Goal: Contribute content: Add original content to the website for others to see

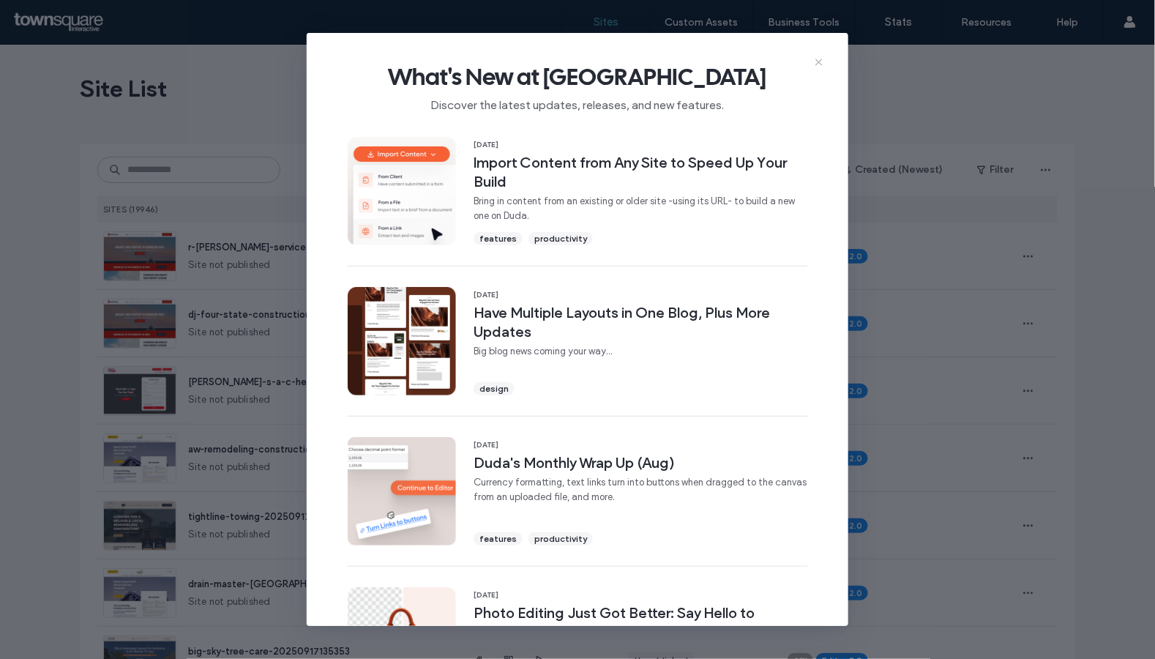
click at [823, 62] on icon at bounding box center [819, 62] width 12 height 12
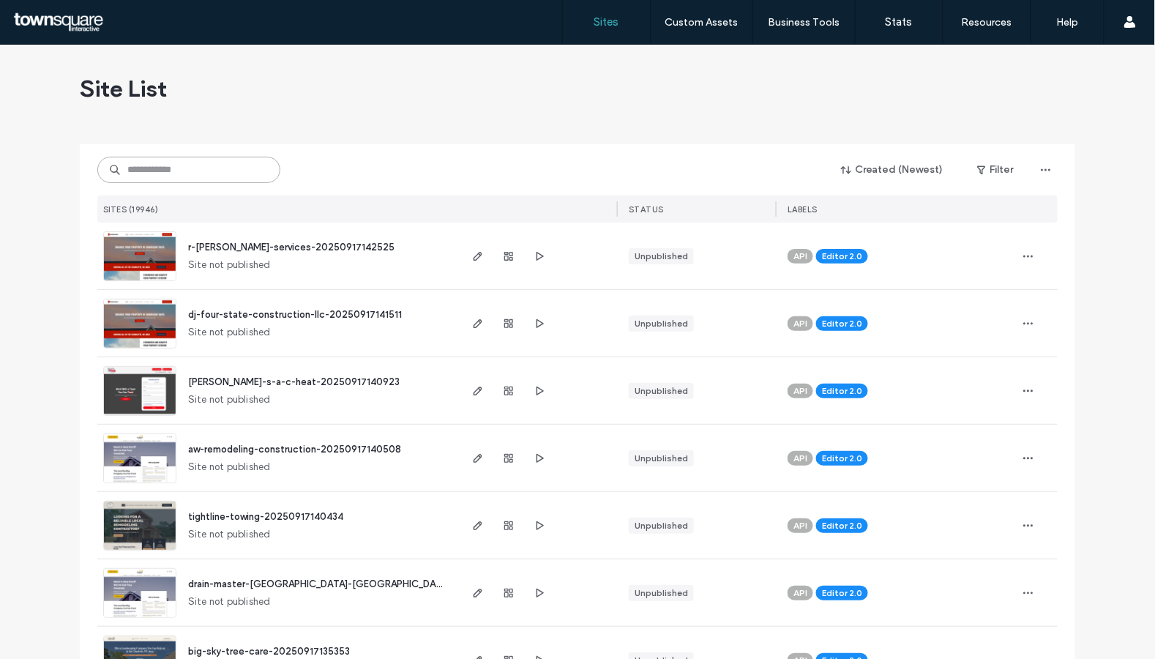
click at [244, 162] on input at bounding box center [188, 170] width 183 height 26
paste input "**********"
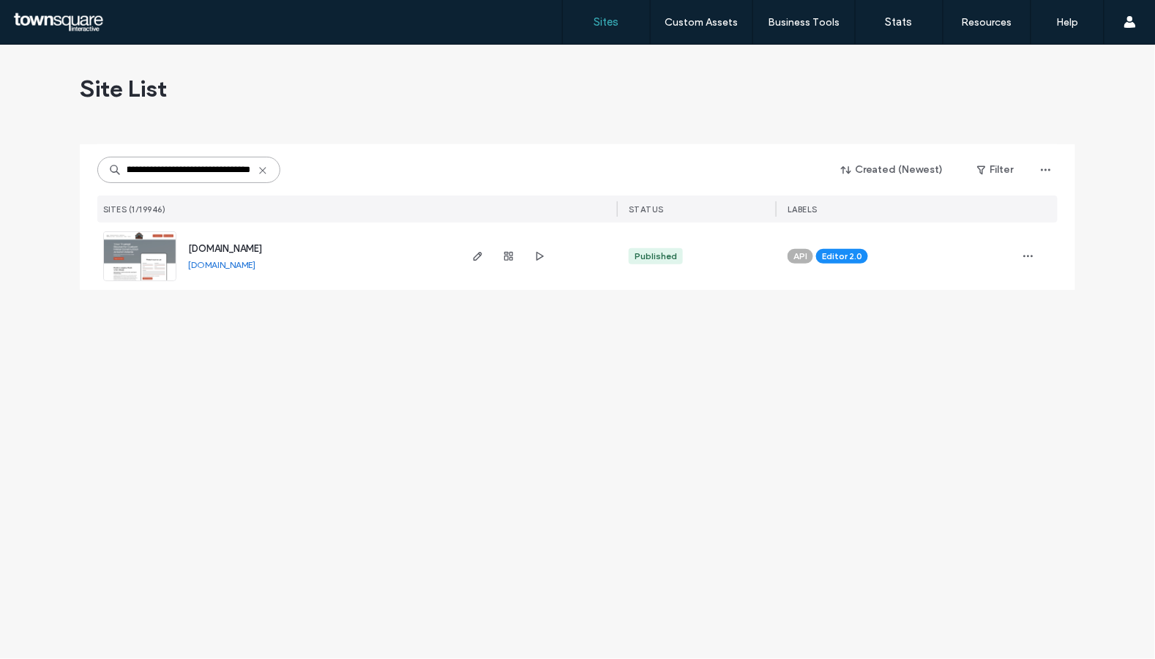
type input "**********"
click at [231, 243] on span "[DOMAIN_NAME]" at bounding box center [225, 248] width 74 height 11
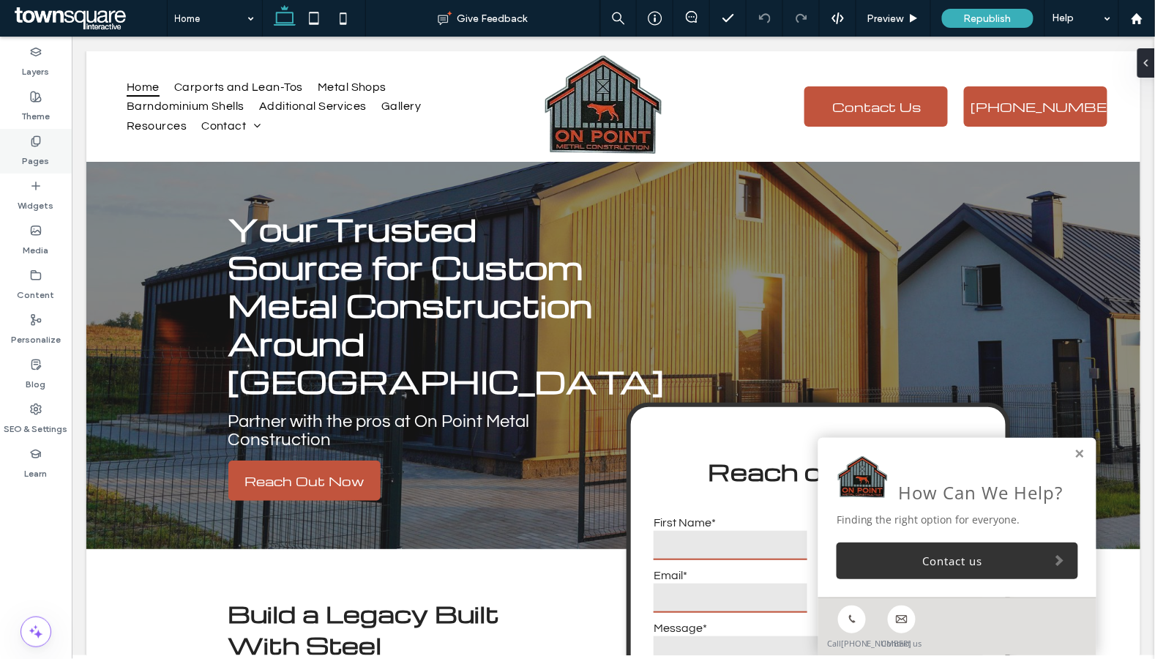
click at [40, 154] on label "Pages" at bounding box center [36, 157] width 27 height 20
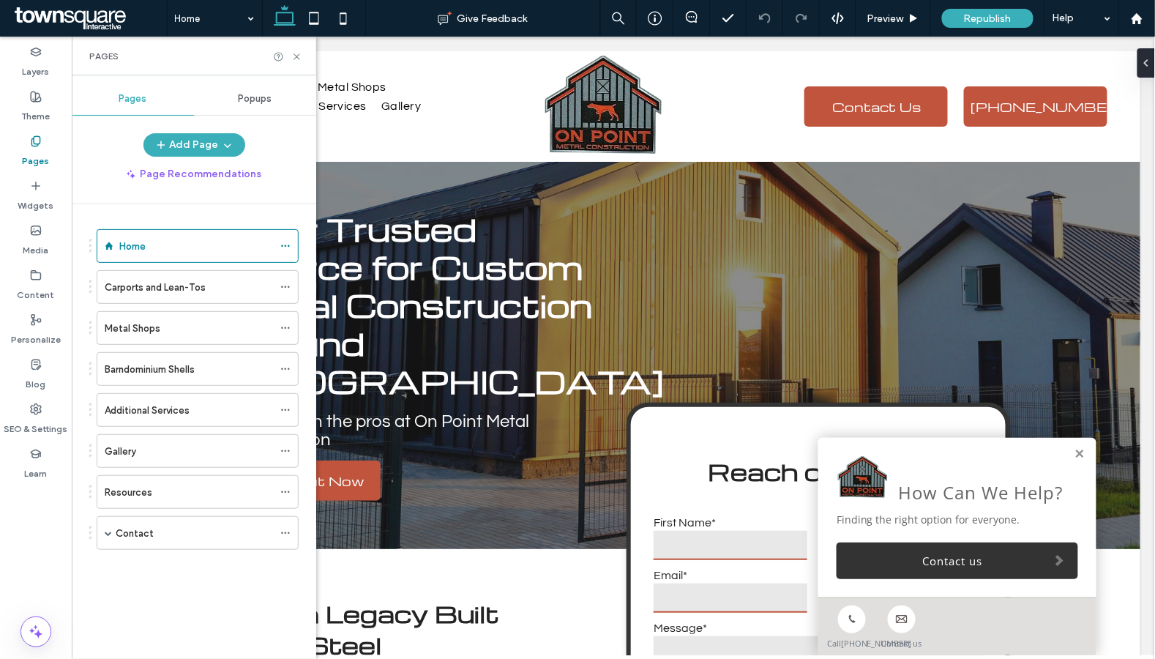
click at [142, 460] on div "Gallery" at bounding box center [189, 451] width 168 height 32
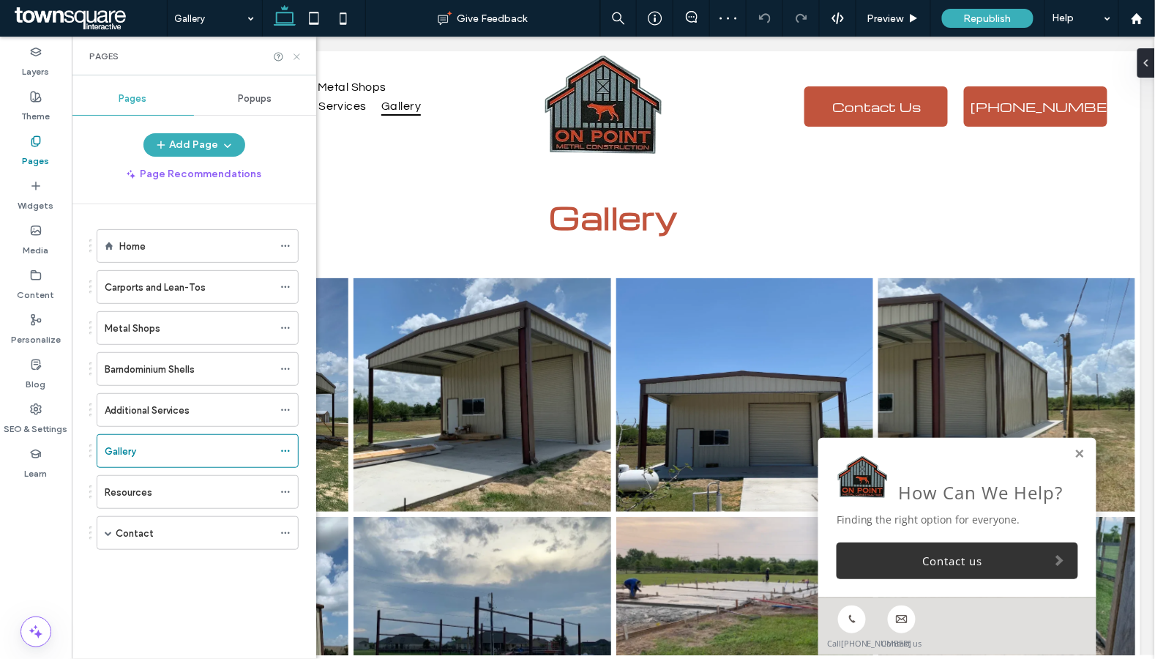
click at [294, 59] on icon at bounding box center [296, 56] width 11 height 11
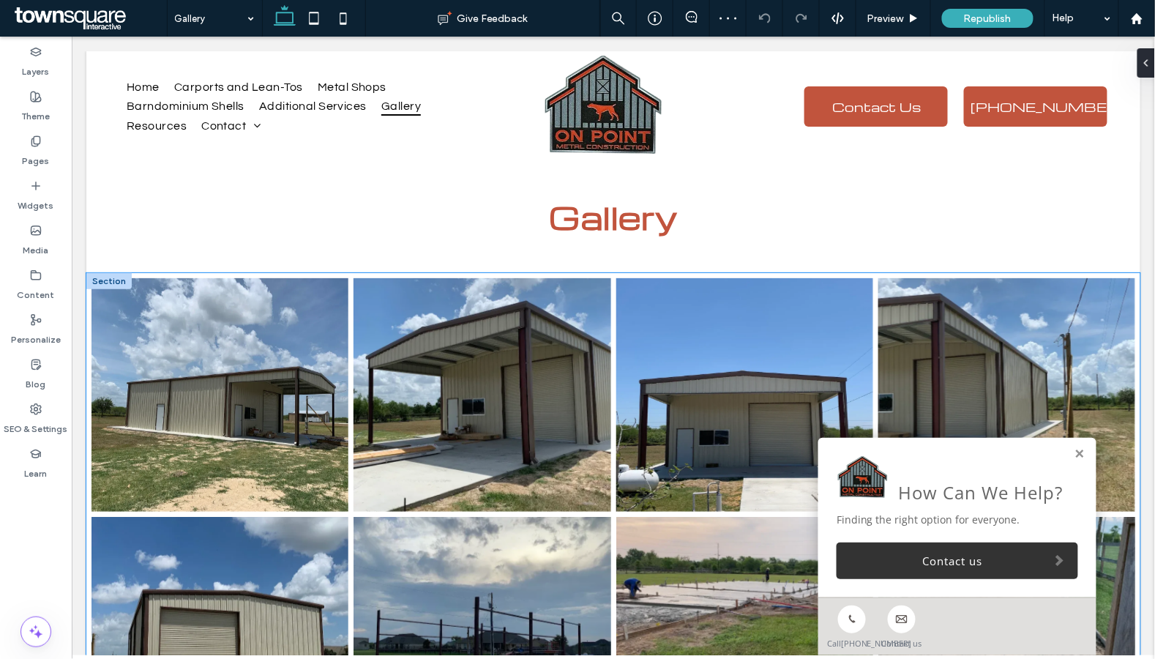
click at [298, 362] on link at bounding box center [219, 394] width 257 height 234
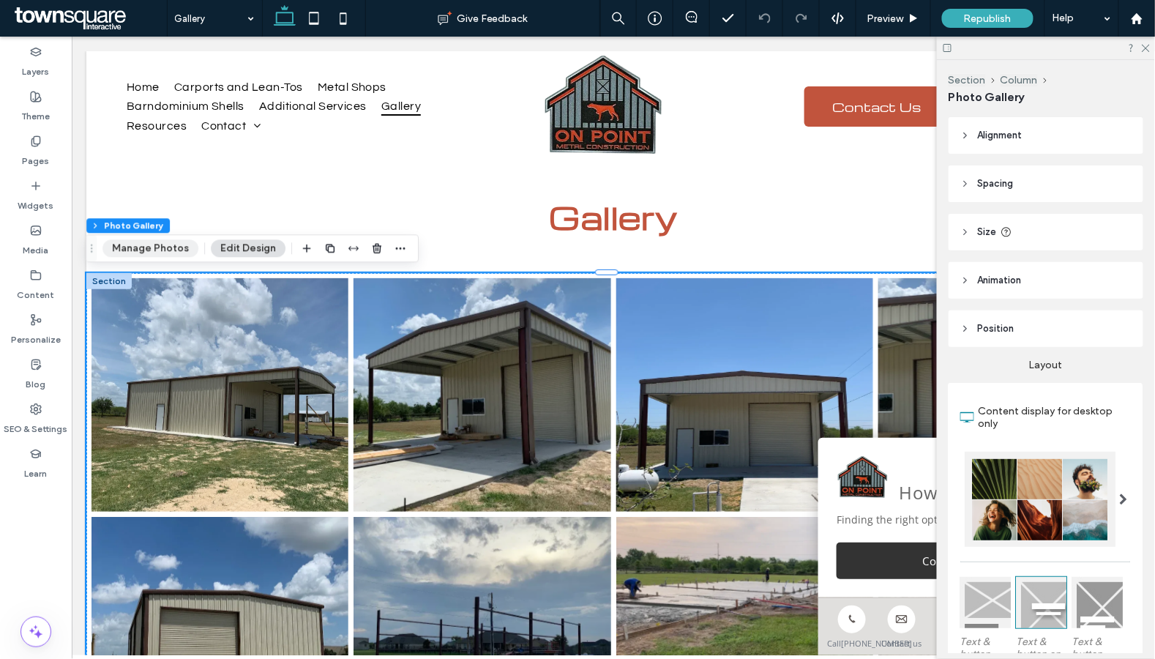
click at [174, 251] on button "Manage Photos" at bounding box center [150, 248] width 96 height 18
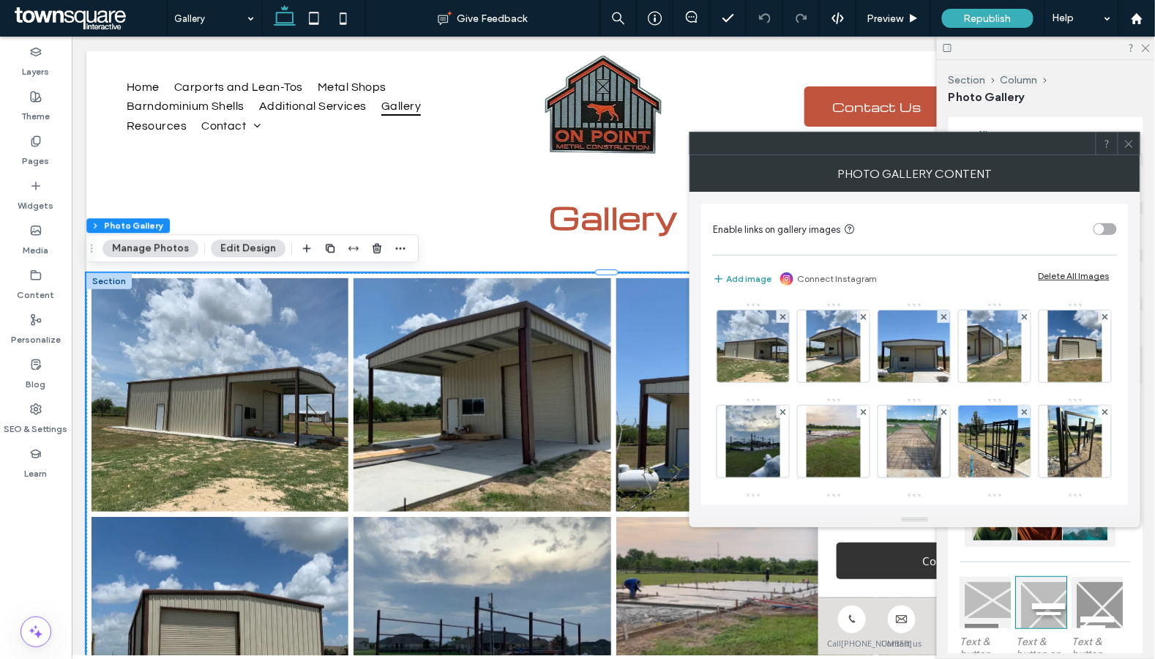
click at [732, 273] on button "Add image" at bounding box center [742, 279] width 59 height 18
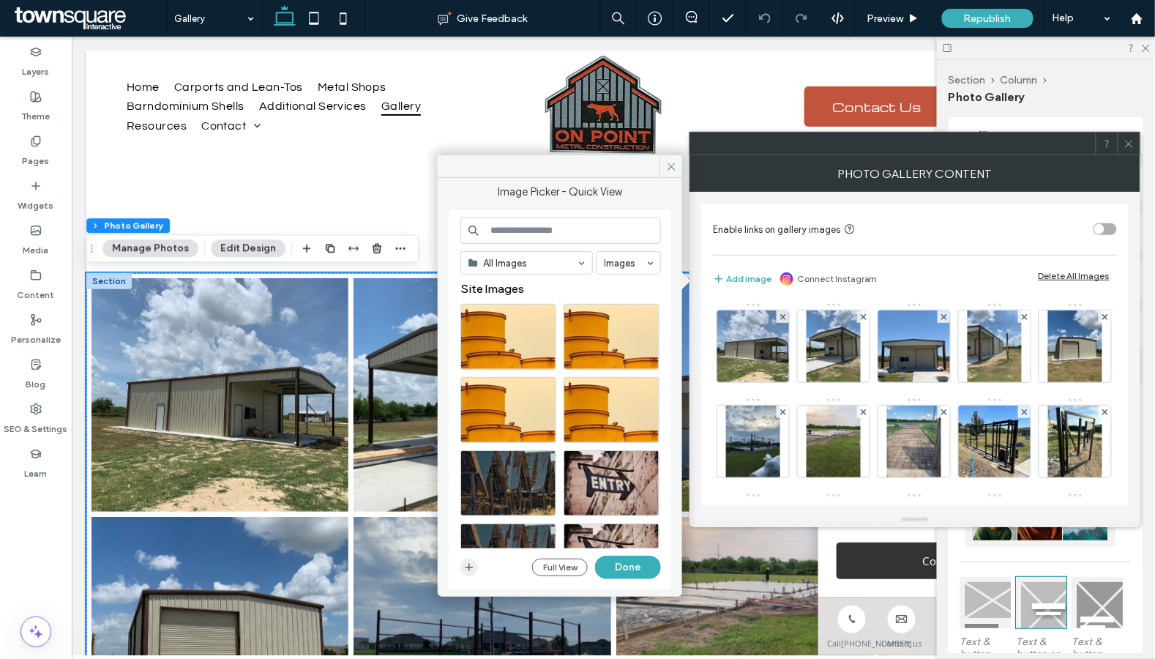
click at [471, 562] on icon "button" at bounding box center [469, 567] width 12 height 12
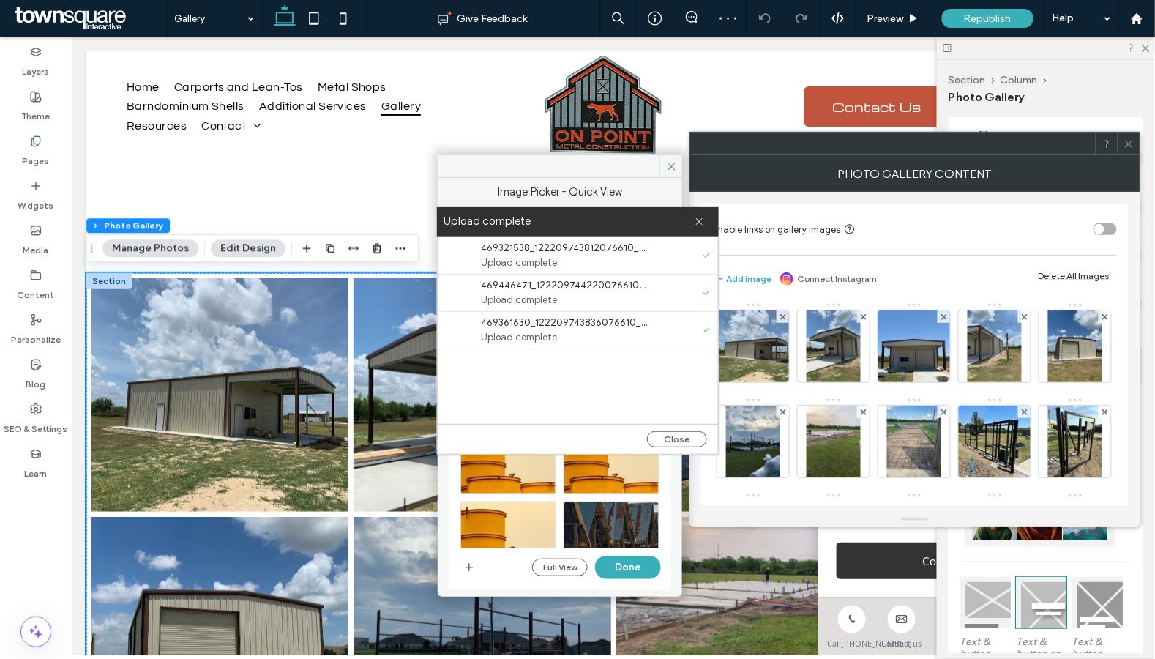
click at [691, 430] on div "Close" at bounding box center [578, 439] width 280 height 30
click at [687, 436] on button "Close" at bounding box center [677, 439] width 60 height 16
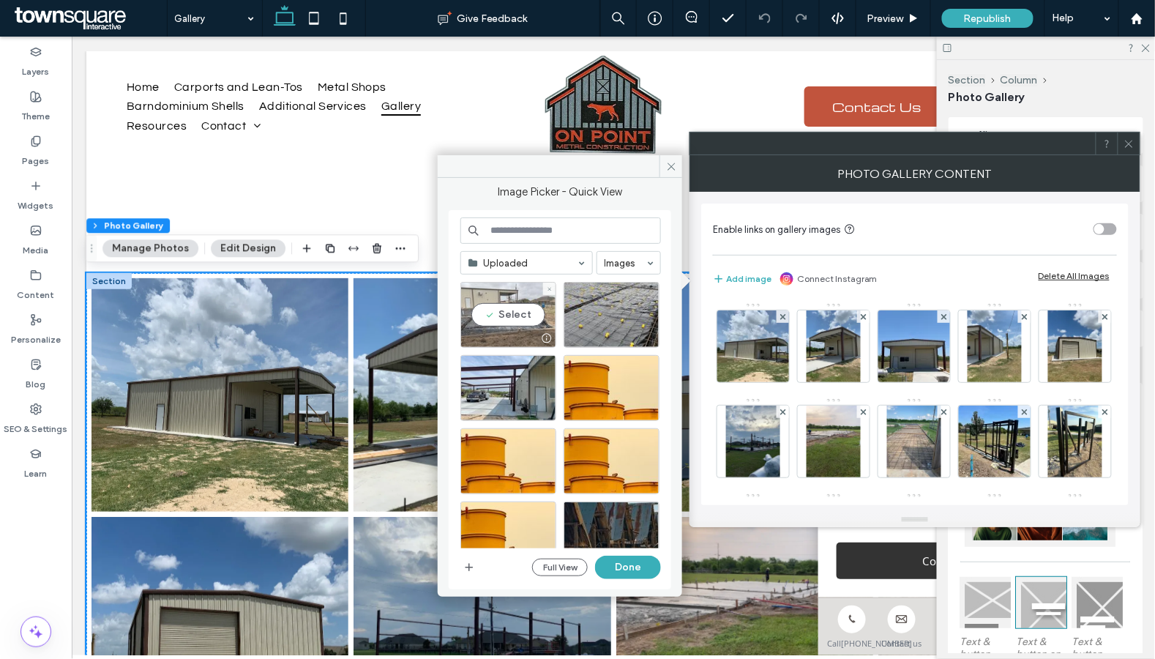
click at [512, 318] on div "Select" at bounding box center [508, 315] width 96 height 66
click at [631, 315] on div "Select" at bounding box center [612, 315] width 96 height 66
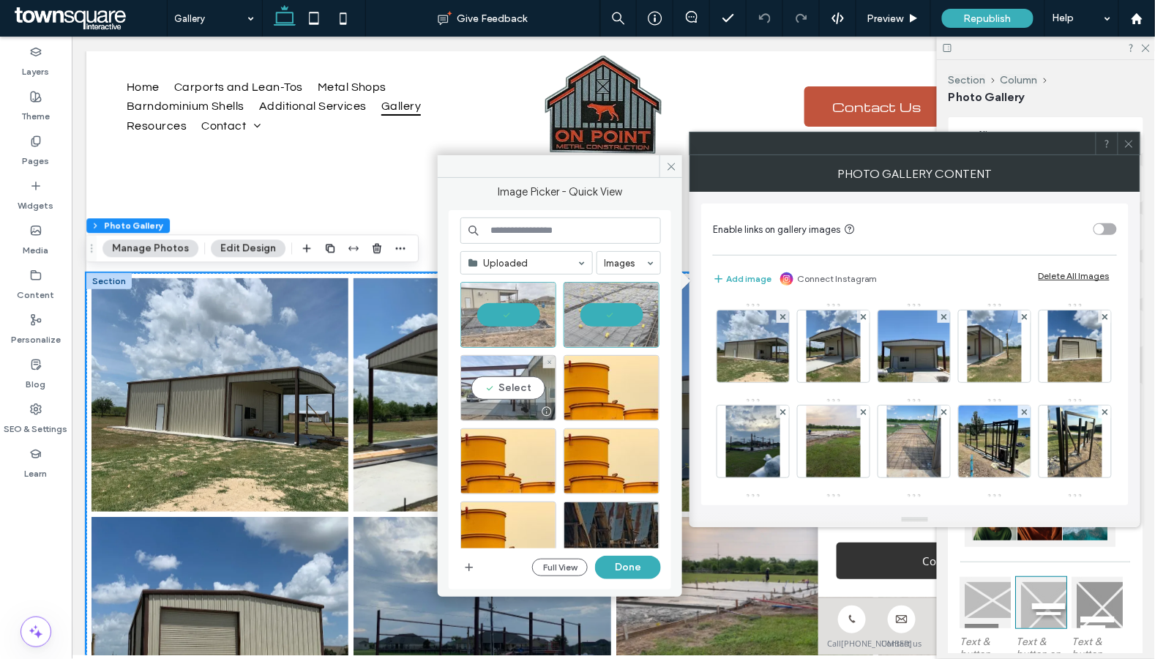
click at [539, 383] on div "Select" at bounding box center [508, 388] width 96 height 66
click at [608, 559] on button "Done" at bounding box center [628, 567] width 66 height 23
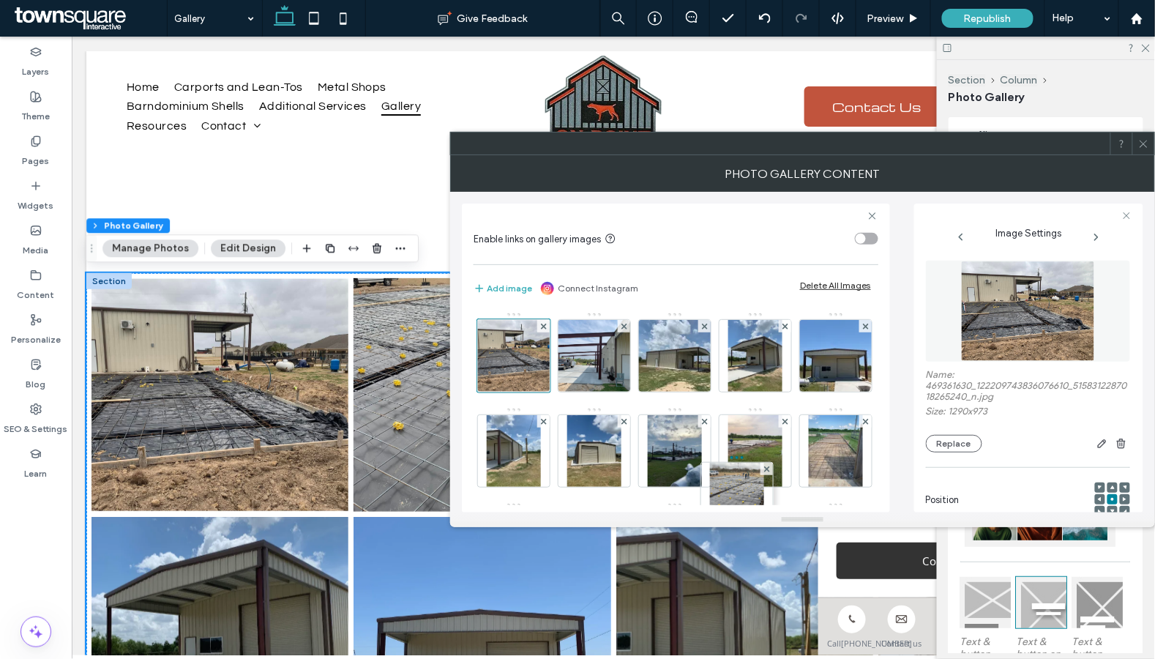
drag, startPoint x: 586, startPoint y: 356, endPoint x: 722, endPoint y: 490, distance: 191.0
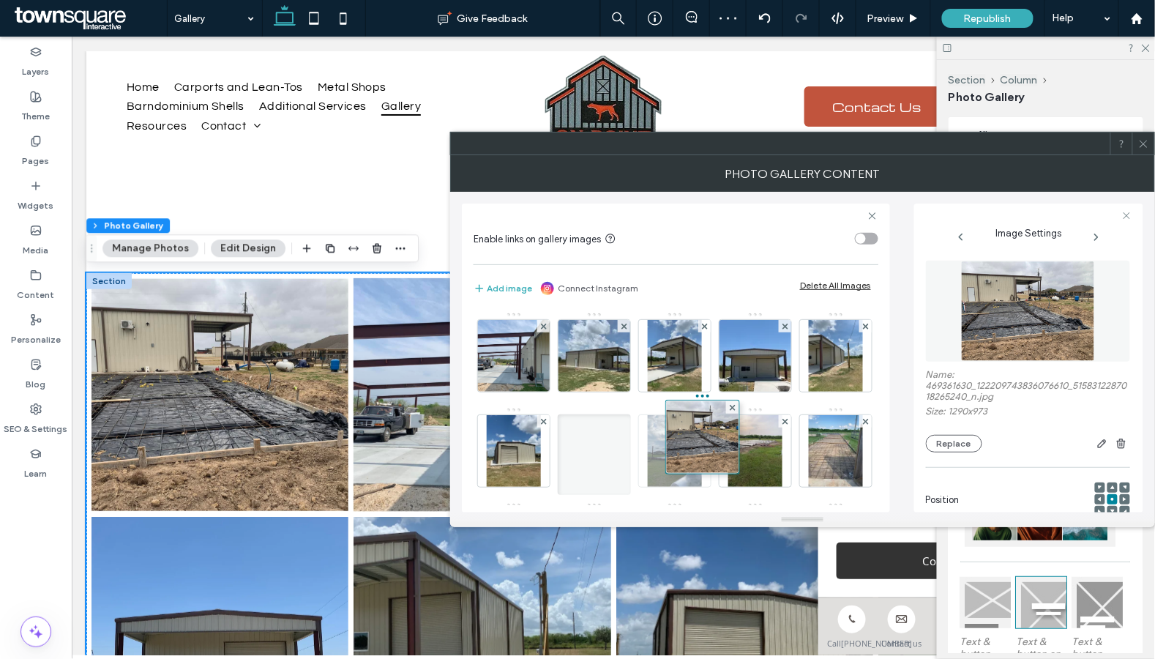
drag, startPoint x: 487, startPoint y: 362, endPoint x: 779, endPoint y: 487, distance: 317.1
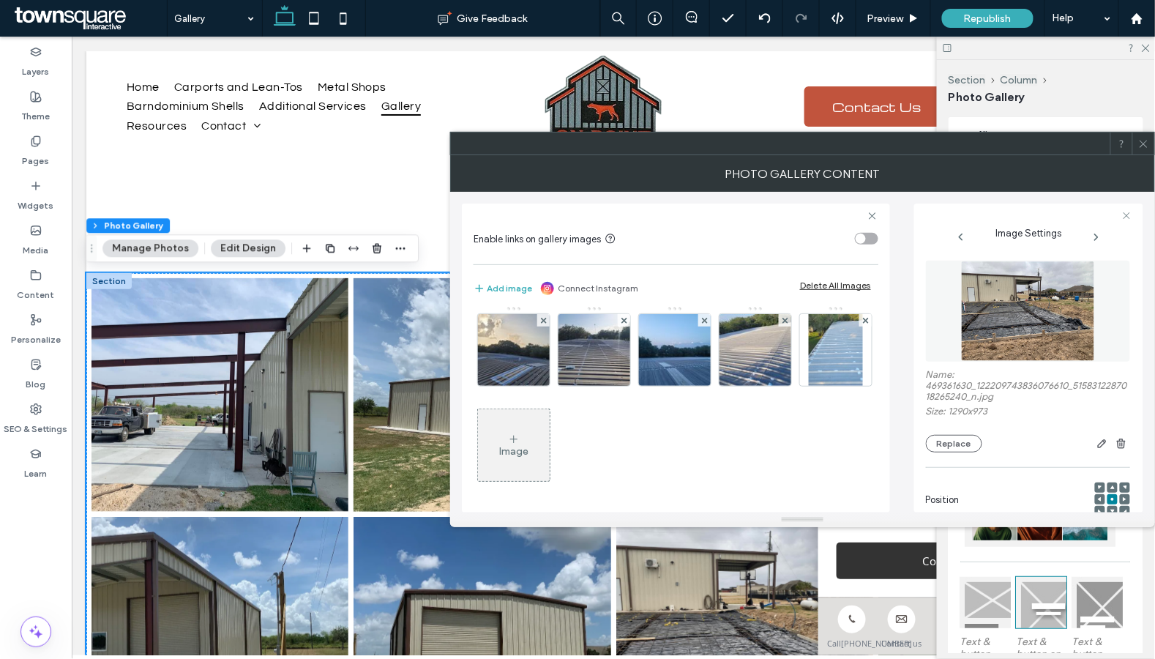
scroll to position [578, 0]
click at [1146, 142] on icon at bounding box center [1143, 143] width 11 height 11
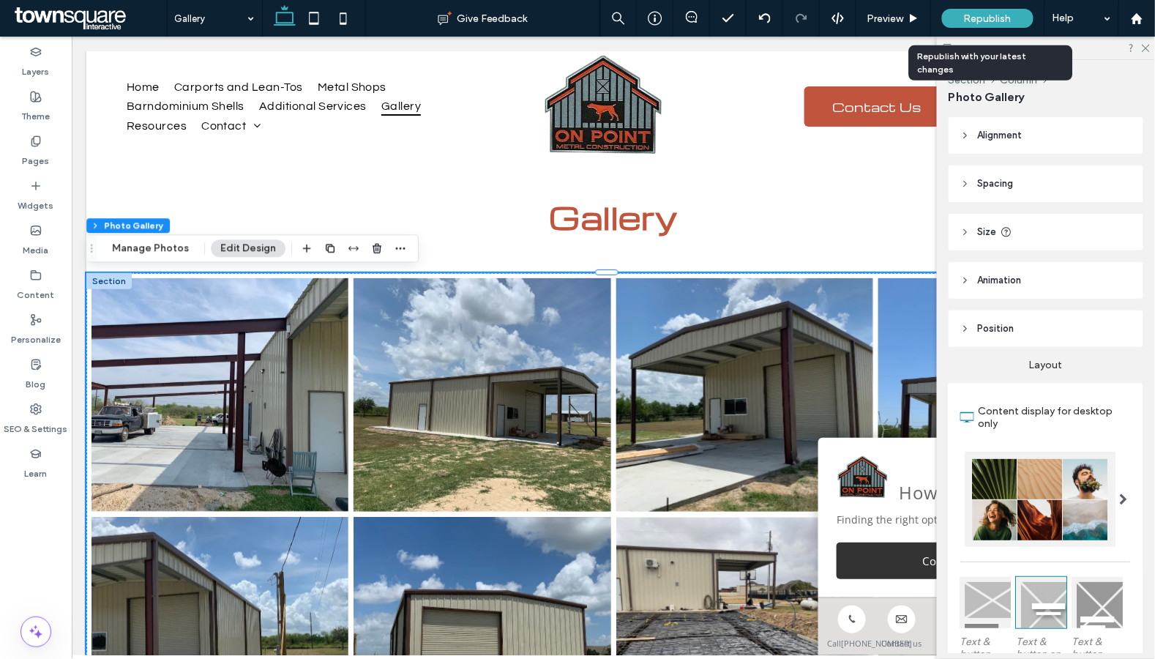
click at [988, 20] on span "Republish" at bounding box center [988, 18] width 48 height 12
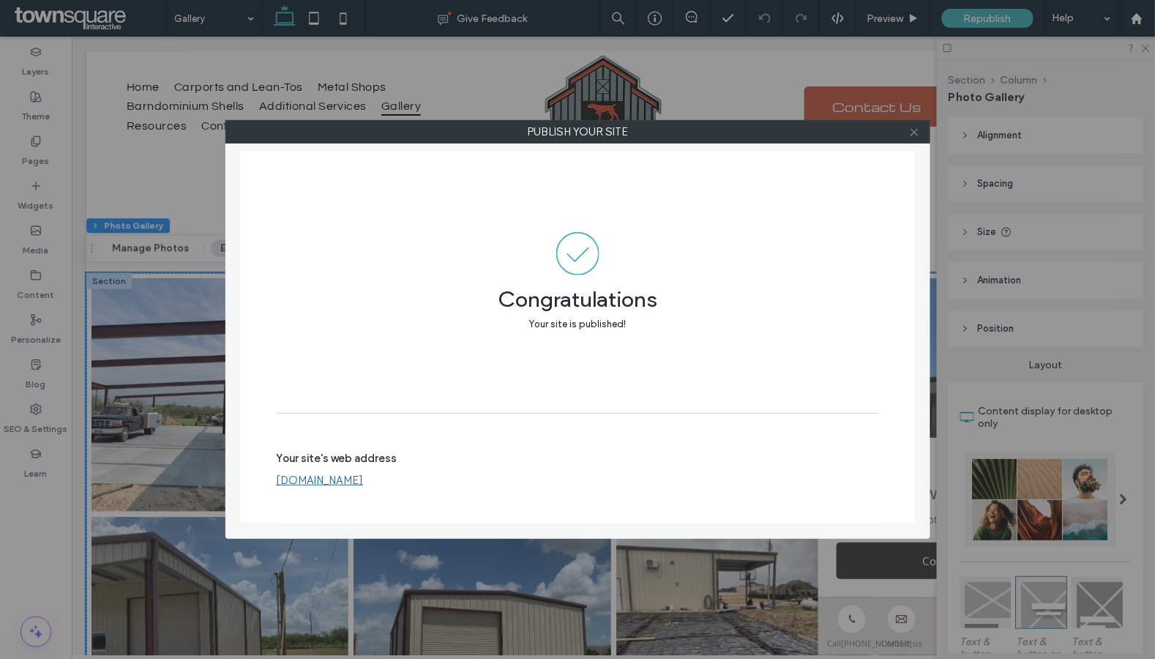
click at [911, 130] on icon at bounding box center [914, 132] width 11 height 11
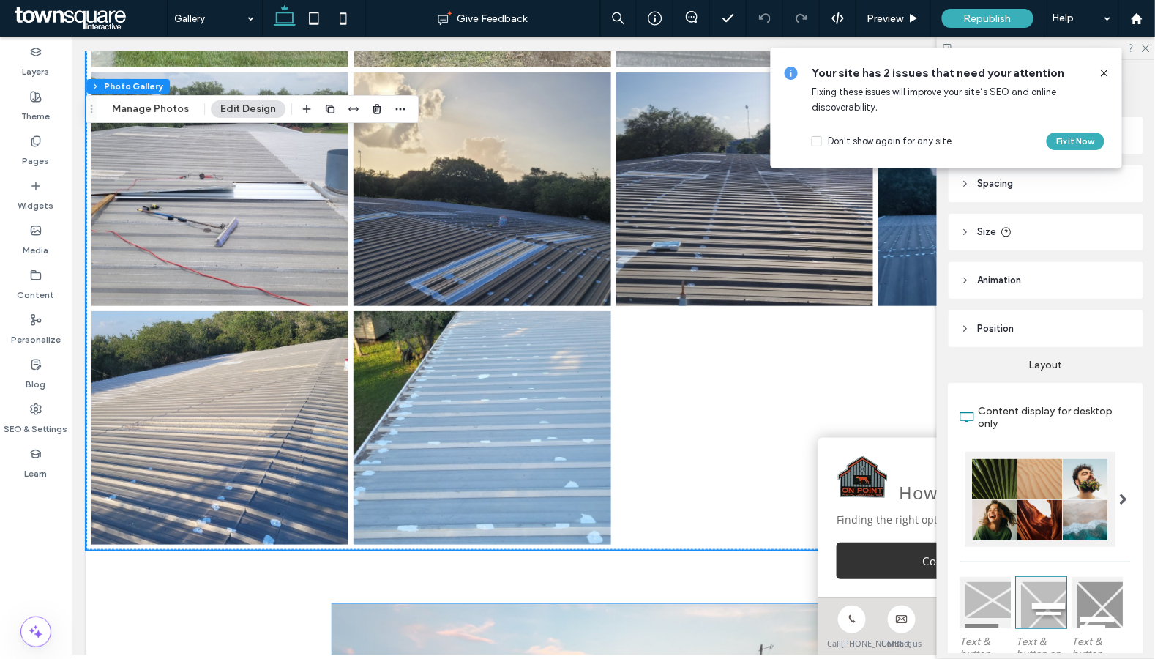
scroll to position [2247, 0]
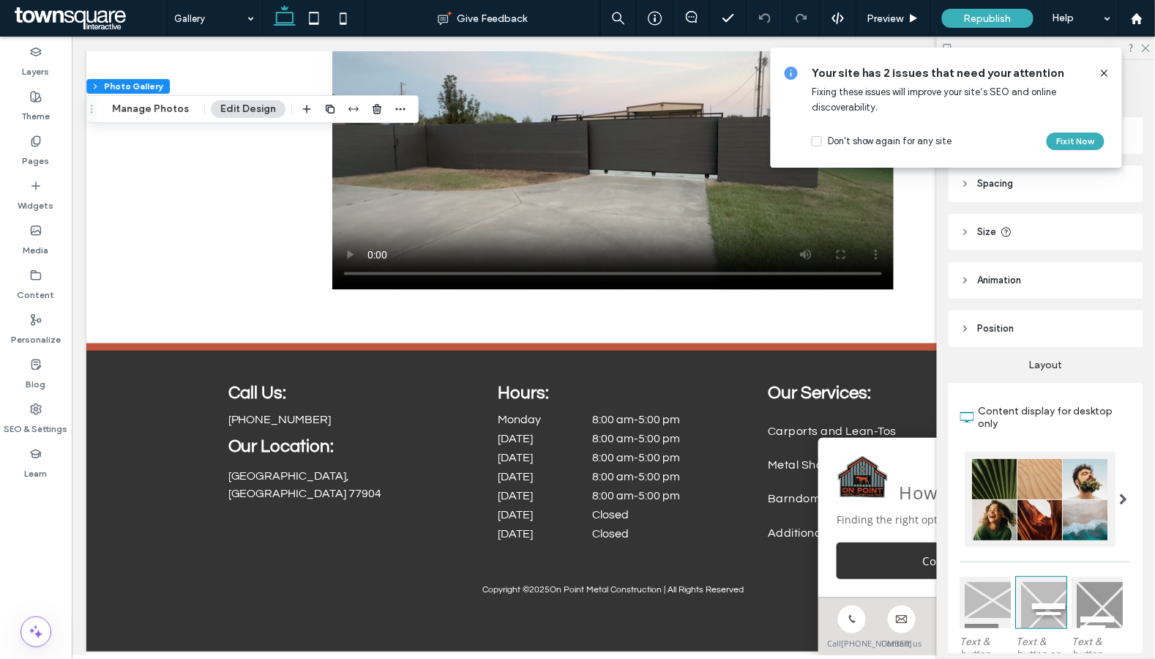
click at [1101, 67] on icon at bounding box center [1105, 73] width 12 height 12
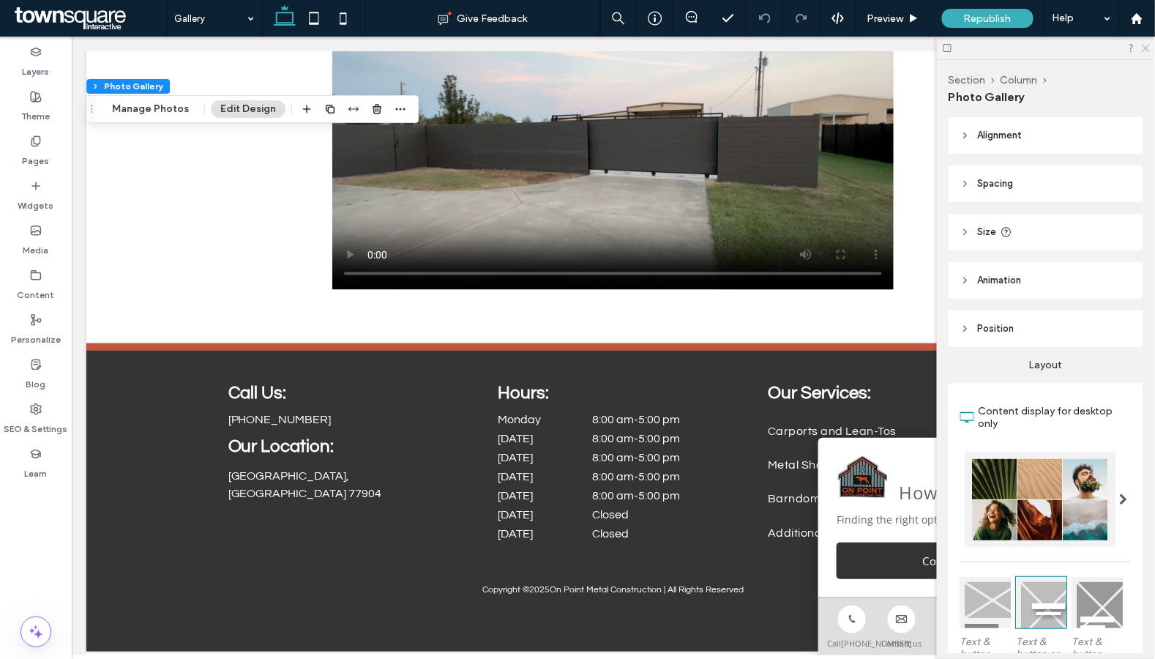
click at [1149, 51] on use at bounding box center [1146, 49] width 8 height 8
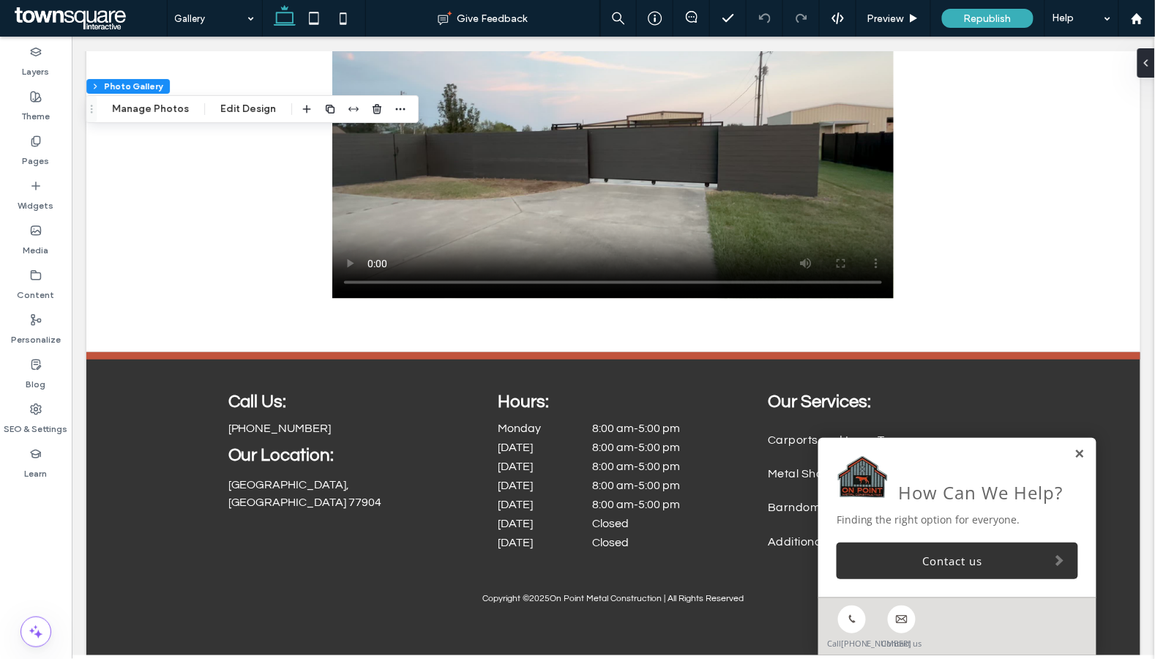
click at [1074, 447] on link at bounding box center [1079, 453] width 11 height 12
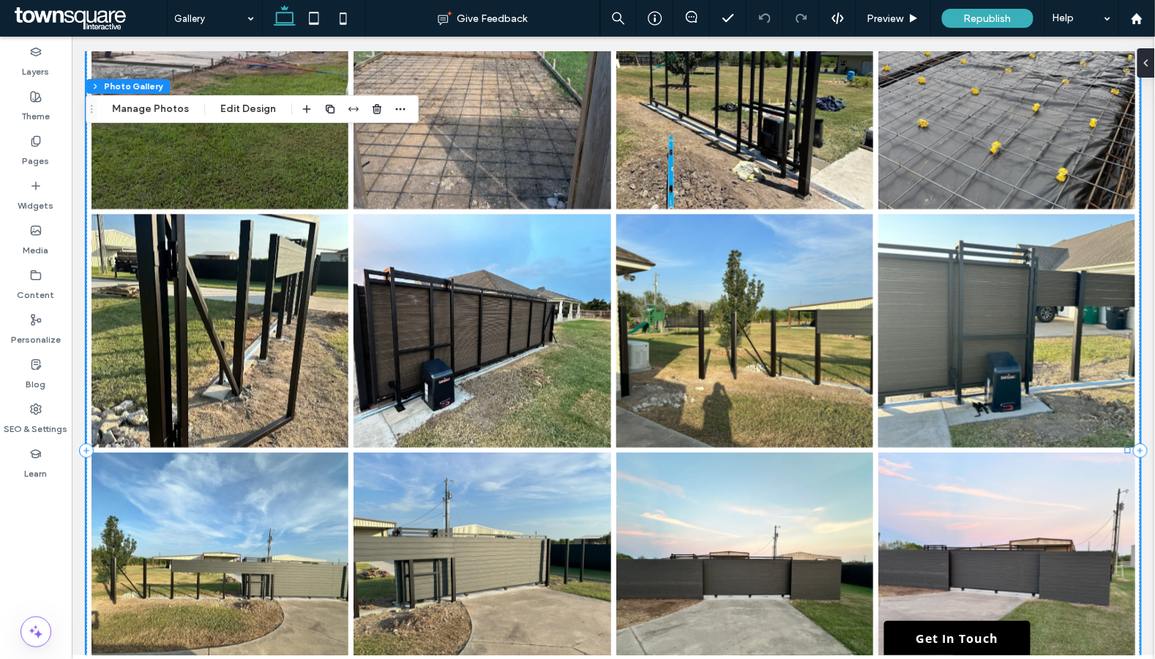
scroll to position [0, 0]
